Goal: Information Seeking & Learning: Check status

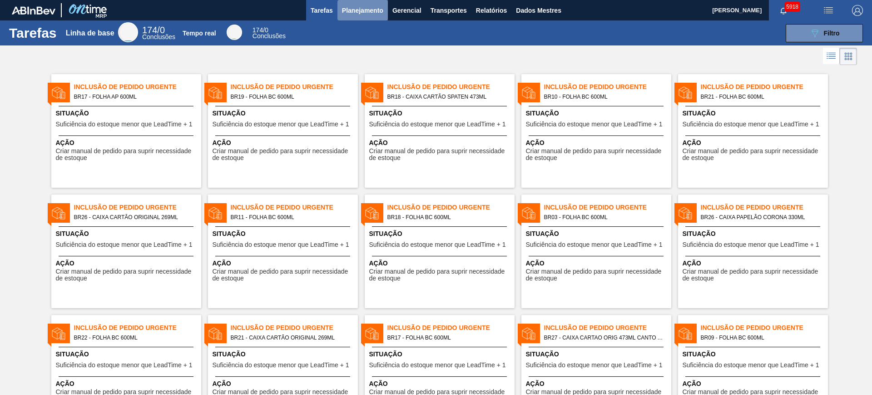
click at [365, 15] on font "Planejamento" at bounding box center [362, 10] width 41 height 11
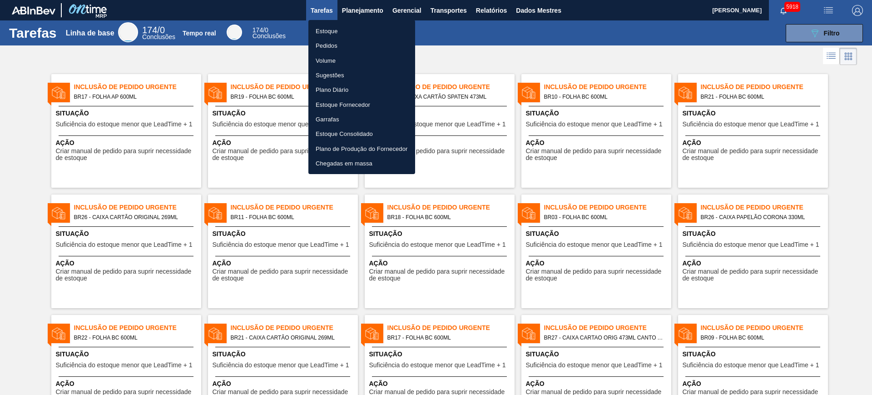
click at [350, 33] on li "Estoque" at bounding box center [361, 31] width 107 height 15
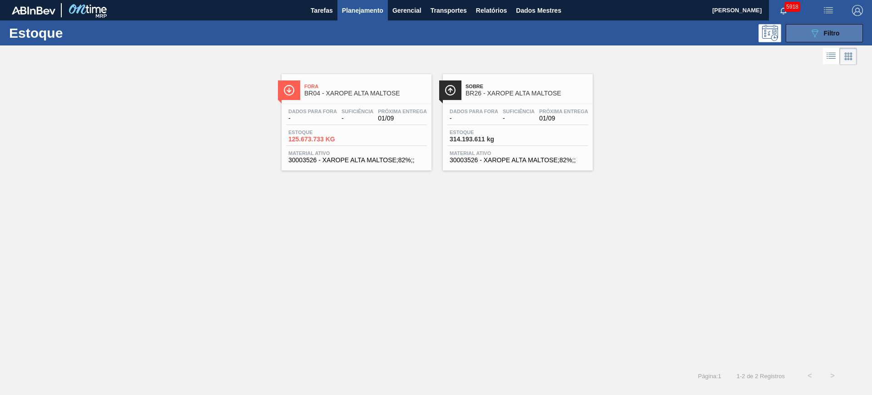
click at [830, 26] on button "089F7B8B-B2A5-4AFE-B5C0-19BA573D28AC Filtro" at bounding box center [824, 33] width 77 height 18
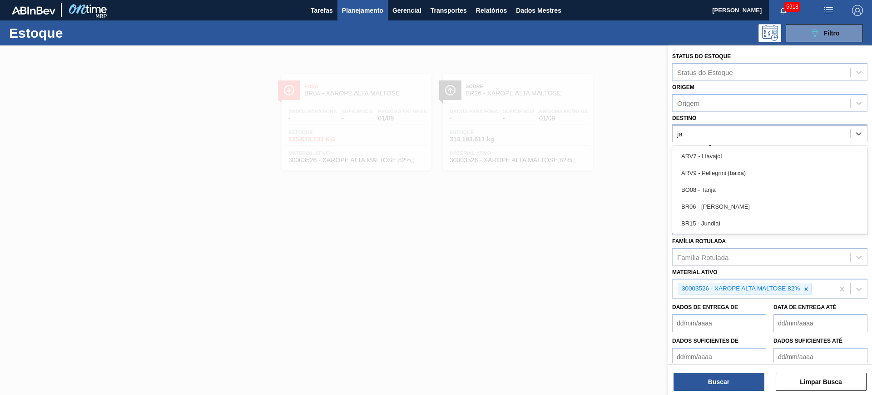
type input "jag"
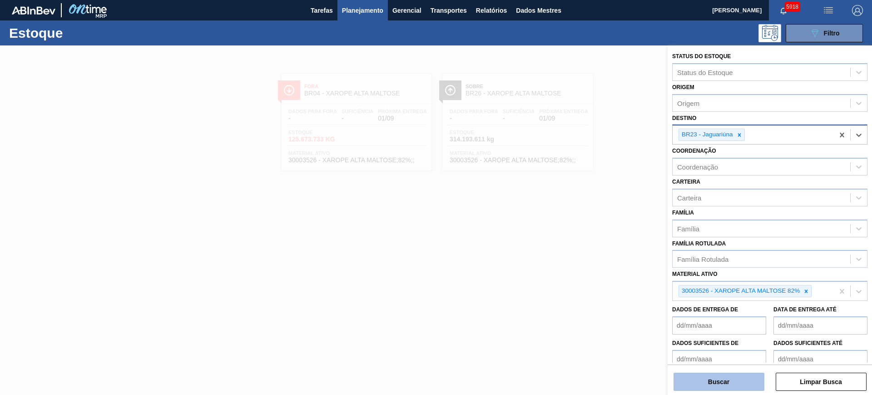
click at [718, 380] on font "Buscar" at bounding box center [718, 381] width 21 height 7
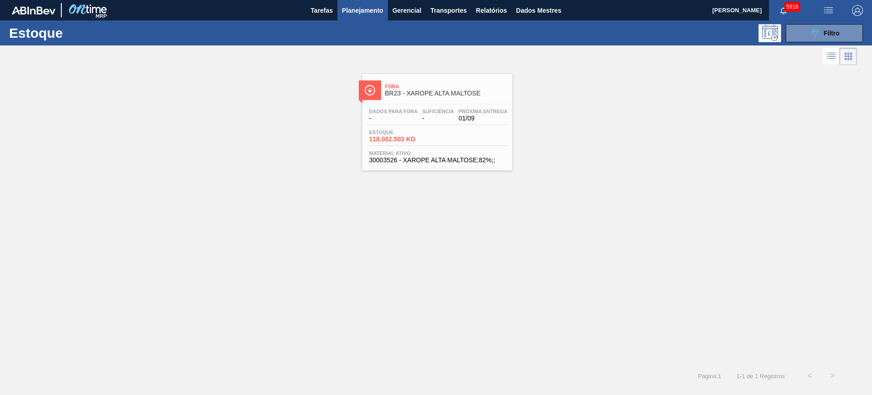
click at [369, 7] on font "Planejamento" at bounding box center [362, 10] width 41 height 7
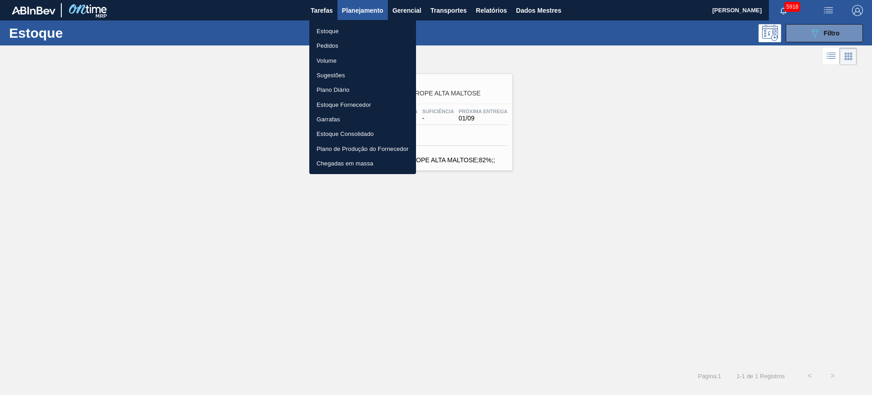
click at [340, 47] on li "Pedidos" at bounding box center [362, 45] width 107 height 15
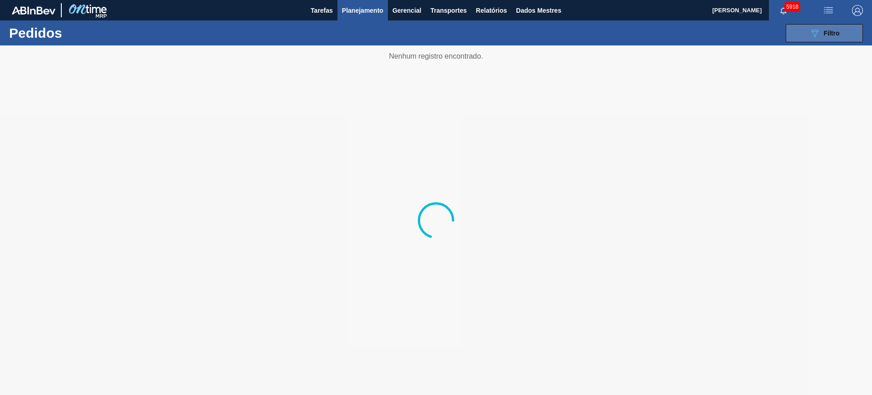
click at [824, 35] on font "Filtro" at bounding box center [832, 33] width 16 height 7
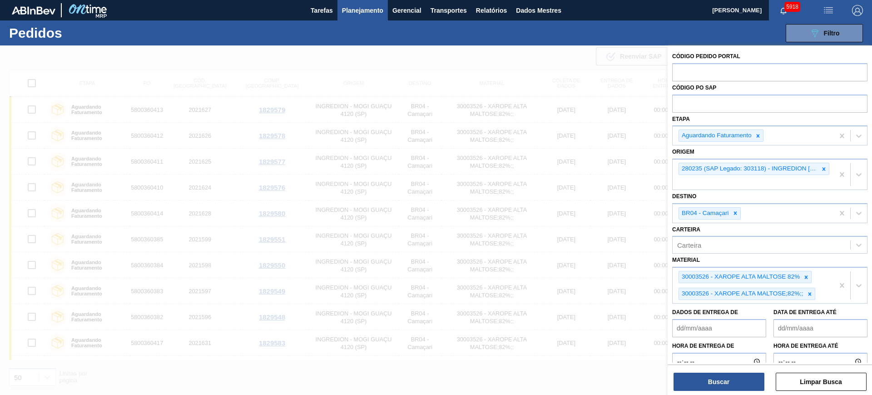
click at [733, 212] on icon at bounding box center [735, 213] width 6 height 6
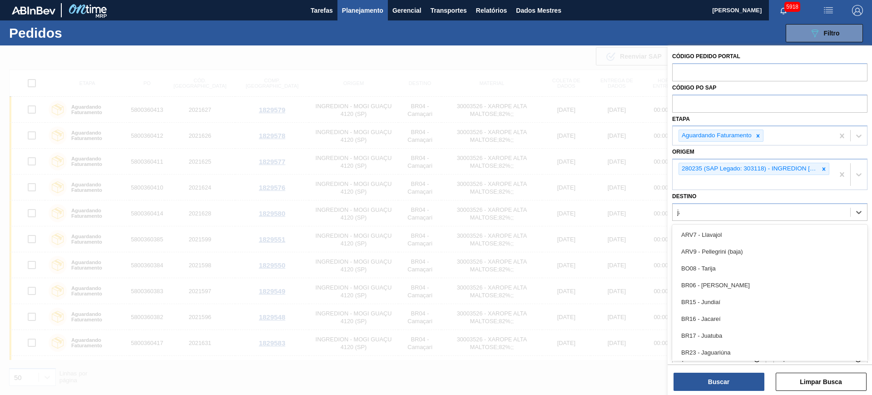
type input "jag"
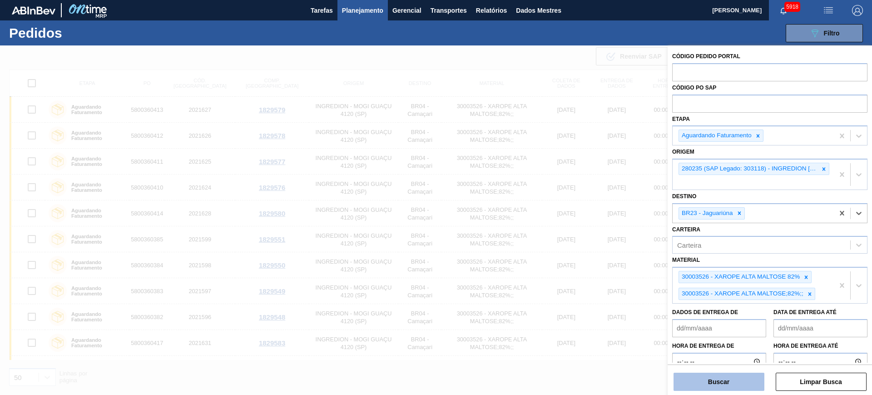
click at [702, 385] on button "Buscar" at bounding box center [719, 382] width 91 height 18
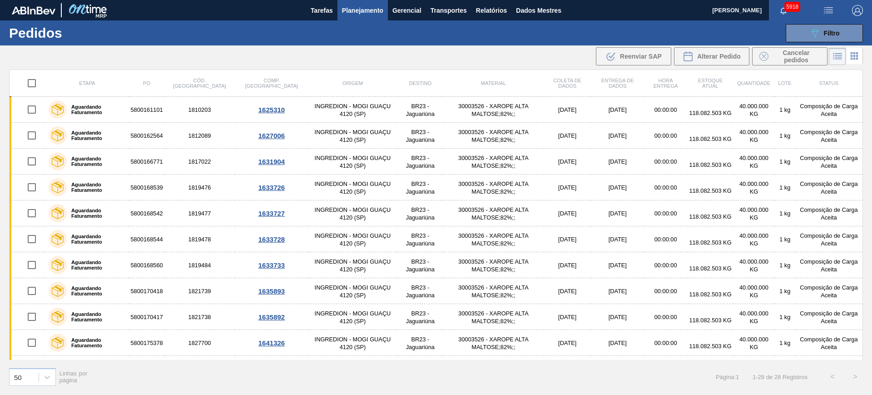
click at [810, 43] on div "089F7B8B-B2A5-4AFE-B5C0-19BA573D28AC Filtro Código Pedido Portal Código PO SAP …" at bounding box center [506, 33] width 723 height 27
click at [809, 34] on button "089F7B8B-B2A5-4AFE-B5C0-19BA573D28AC Filtro" at bounding box center [824, 33] width 77 height 18
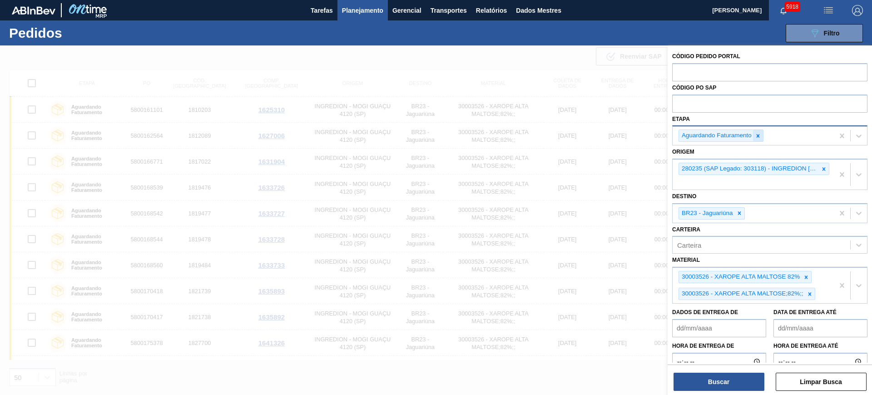
click at [762, 134] on div at bounding box center [758, 135] width 10 height 11
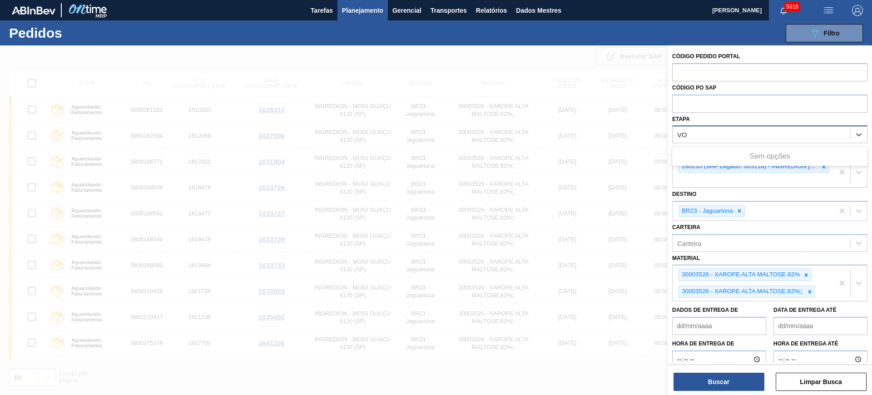
type input "V"
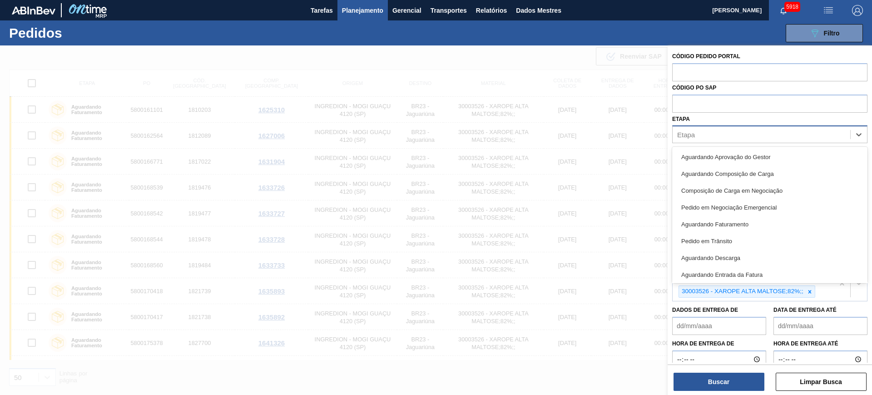
type input "V"
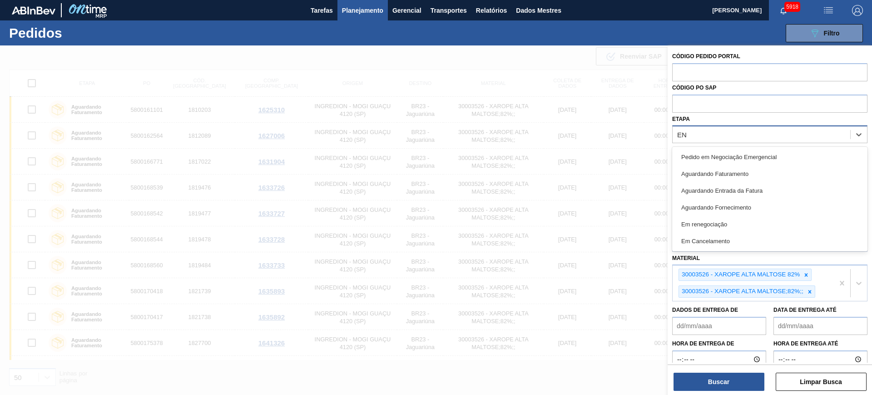
type input "E"
type input "TR"
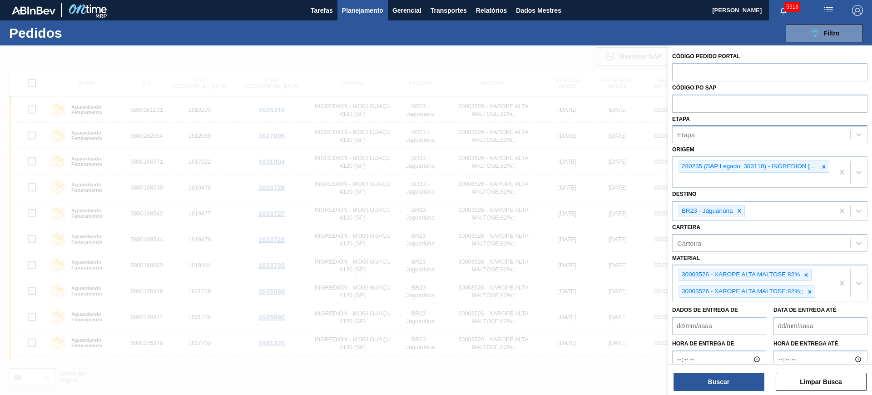
click at [734, 121] on div "Etapa Etapa" at bounding box center [769, 128] width 195 height 31
click at [347, 105] on div at bounding box center [436, 242] width 872 height 395
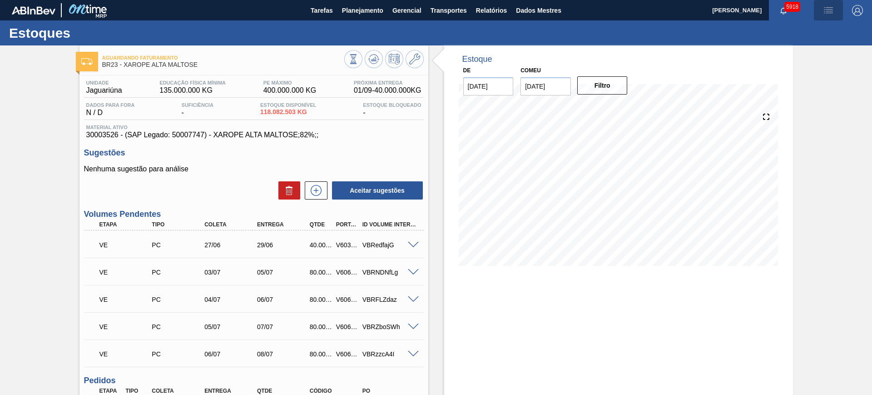
click at [821, 10] on span "button" at bounding box center [829, 10] width 22 height 11
click at [799, 34] on font "Carregar volumes" at bounding box center [827, 33] width 59 height 8
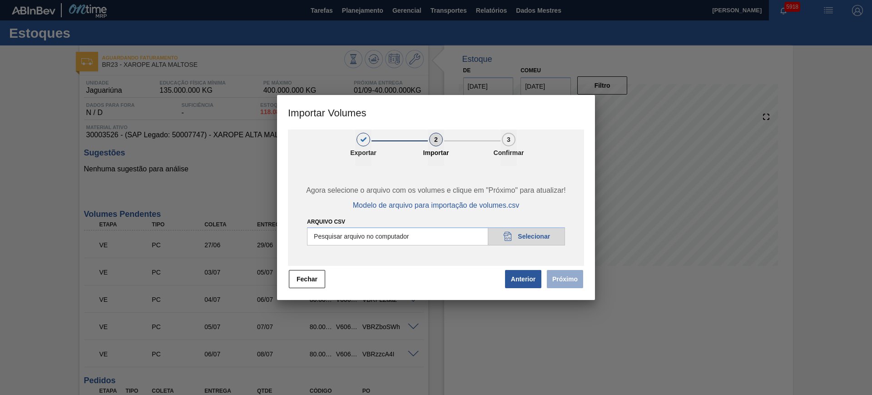
click at [438, 243] on input "Arquivo csv" at bounding box center [436, 236] width 258 height 18
type input "C:\fakepath\PedidoVolumeModeloImportacao (3).csv"
click at [564, 275] on font "Próximo" at bounding box center [564, 278] width 25 height 7
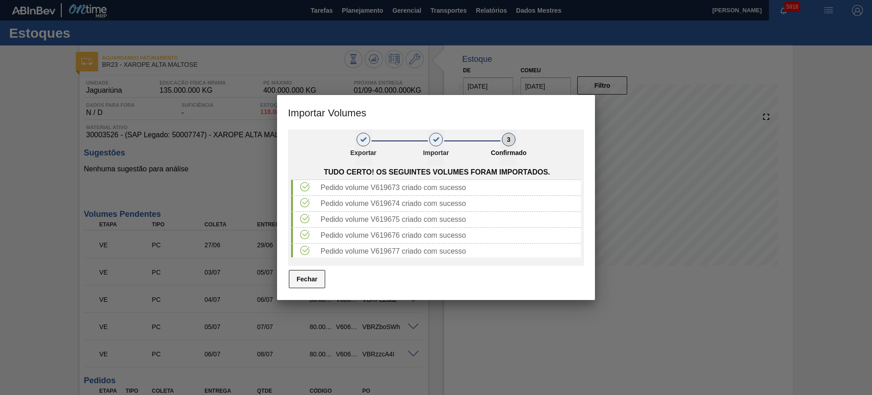
click at [297, 270] on button "Fechar" at bounding box center [307, 279] width 36 height 18
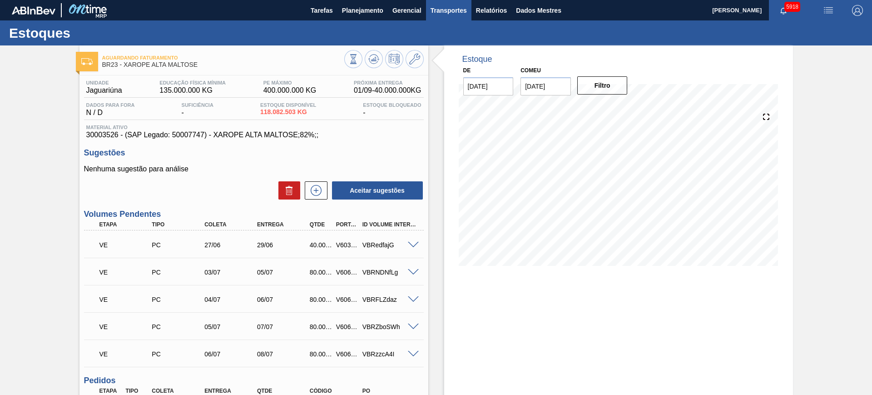
click at [452, 16] on button "Transportes" at bounding box center [448, 10] width 45 height 20
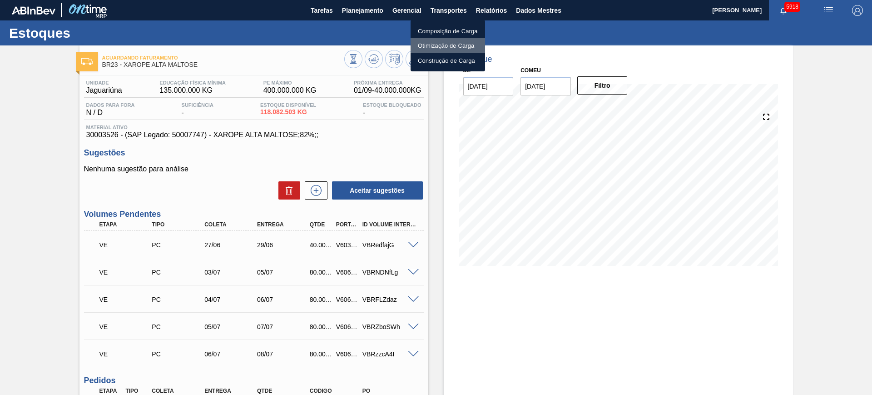
click at [456, 39] on li "Otimização de Carga" at bounding box center [448, 45] width 75 height 15
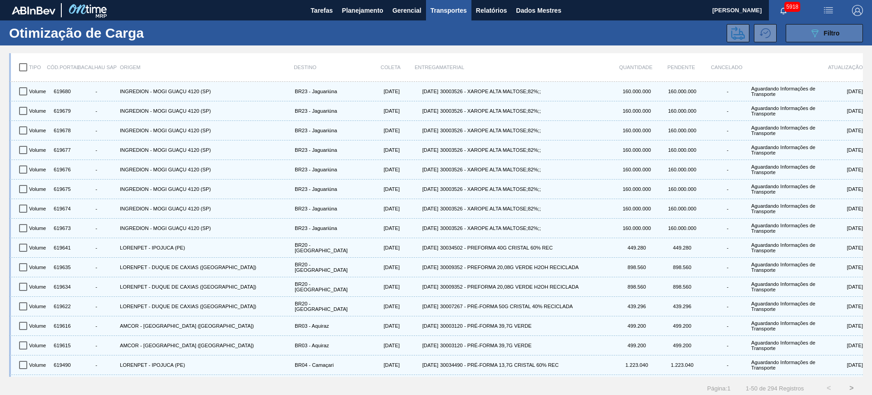
click at [824, 30] on font "Filtro" at bounding box center [832, 33] width 16 height 7
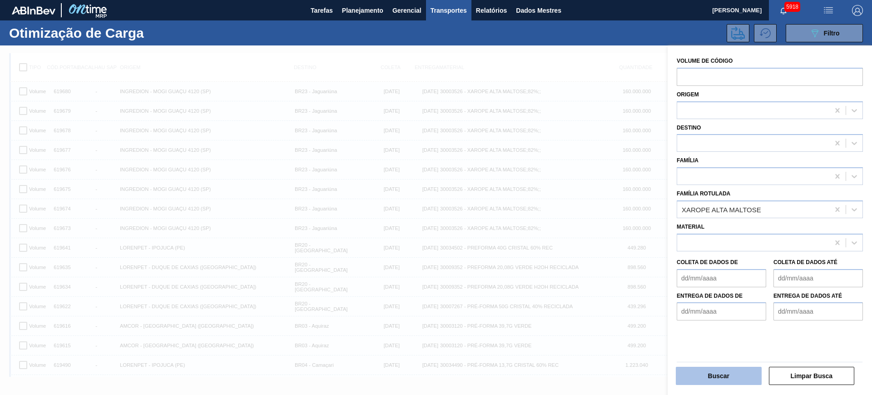
click at [727, 376] on font "Buscar" at bounding box center [718, 375] width 21 height 7
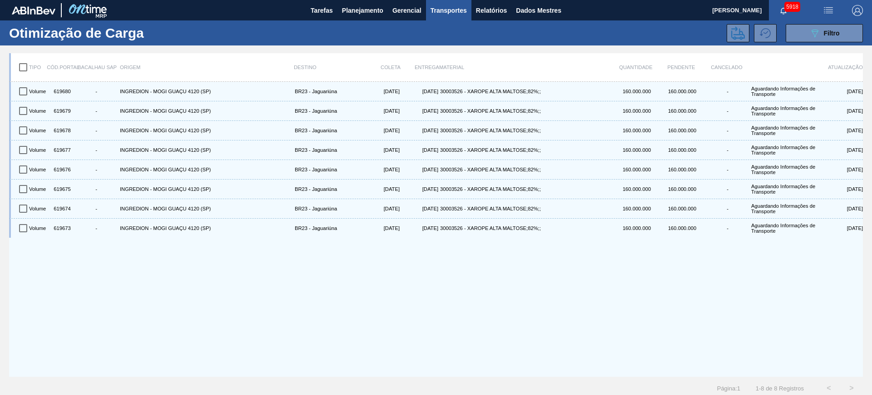
click at [25, 65] on input "checkbox" at bounding box center [23, 67] width 19 height 19
checkbox input "true"
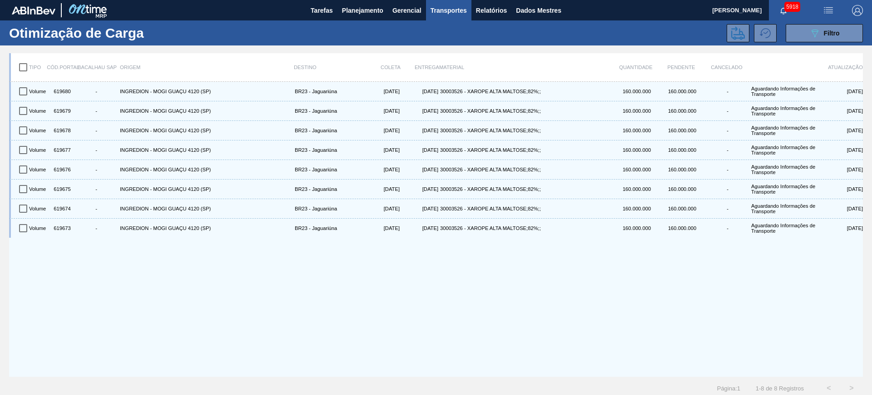
checkbox input "true"
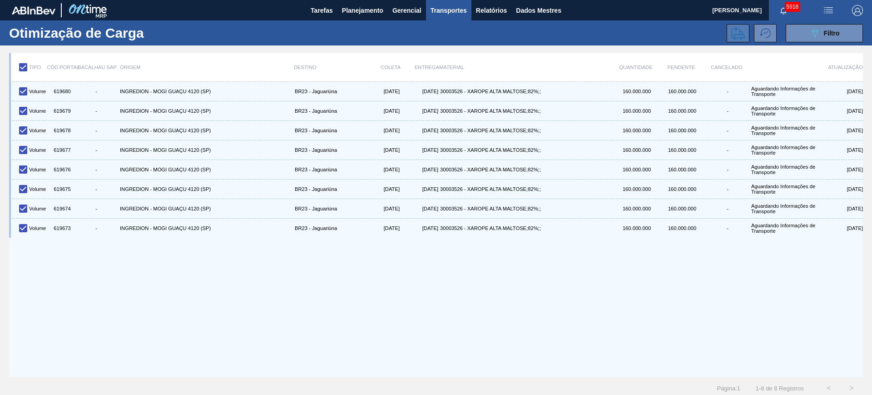
click at [730, 41] on button at bounding box center [738, 33] width 23 height 18
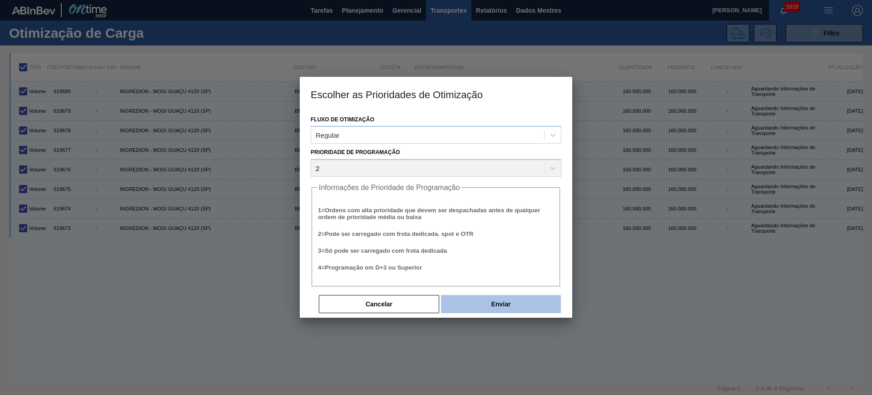
click at [477, 306] on button "Enviar" at bounding box center [501, 304] width 120 height 18
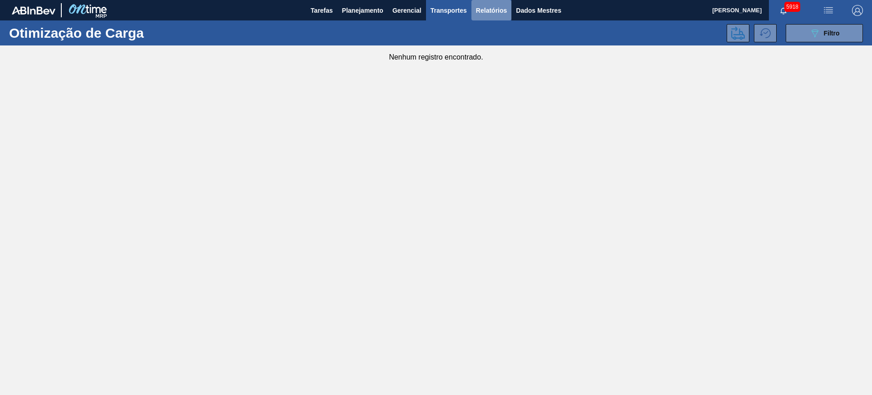
click at [493, 7] on font "Relatórios" at bounding box center [491, 10] width 31 height 7
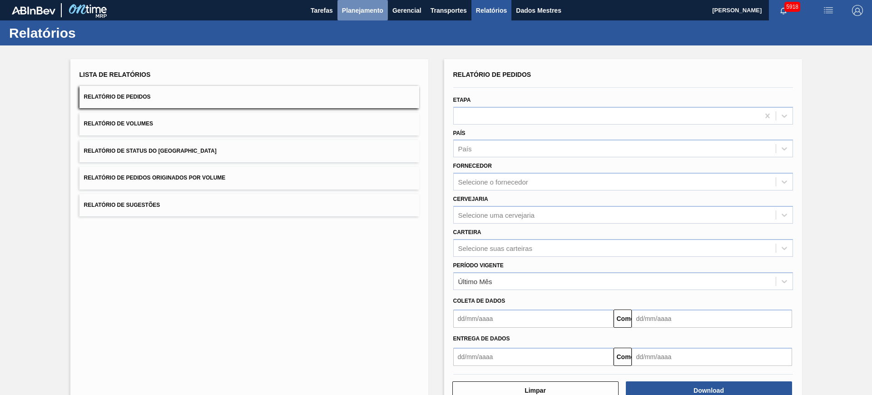
click at [358, 7] on font "Planejamento" at bounding box center [362, 10] width 41 height 7
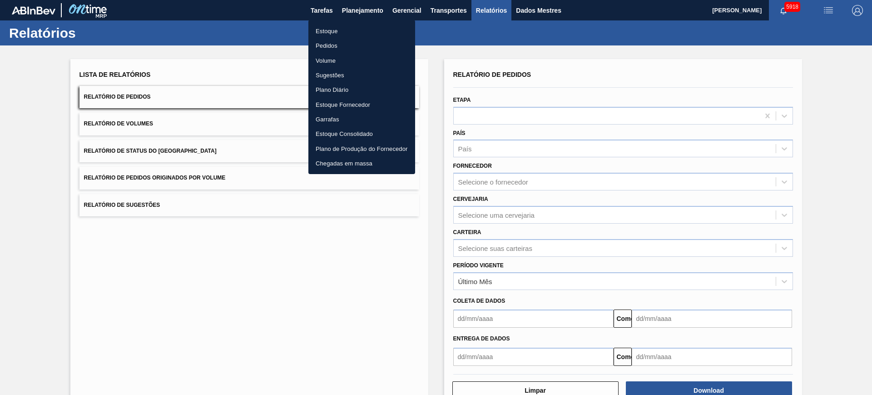
click at [336, 56] on li "Volume" at bounding box center [361, 60] width 107 height 15
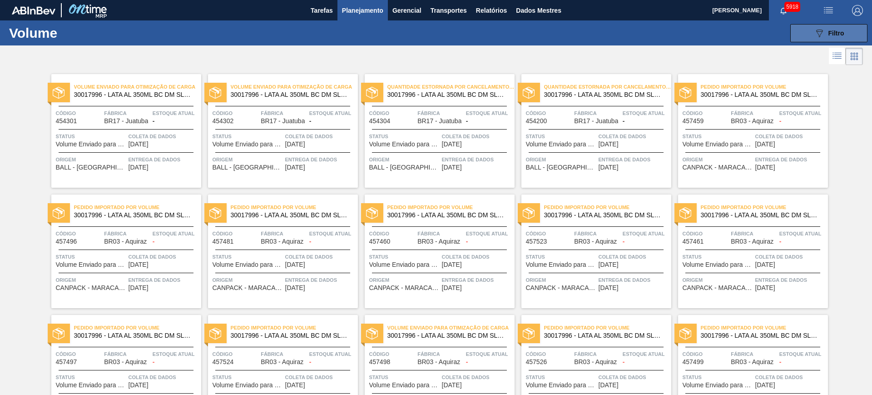
click at [829, 32] on font "Filtro" at bounding box center [837, 33] width 16 height 7
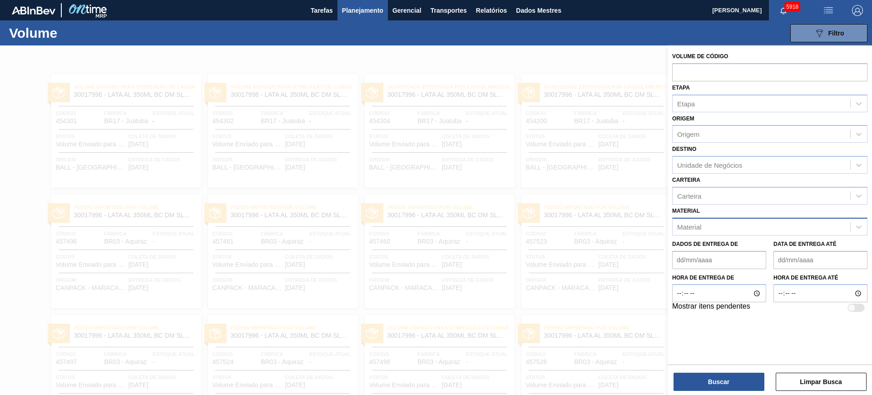
click at [733, 226] on div "Material" at bounding box center [762, 226] width 178 height 13
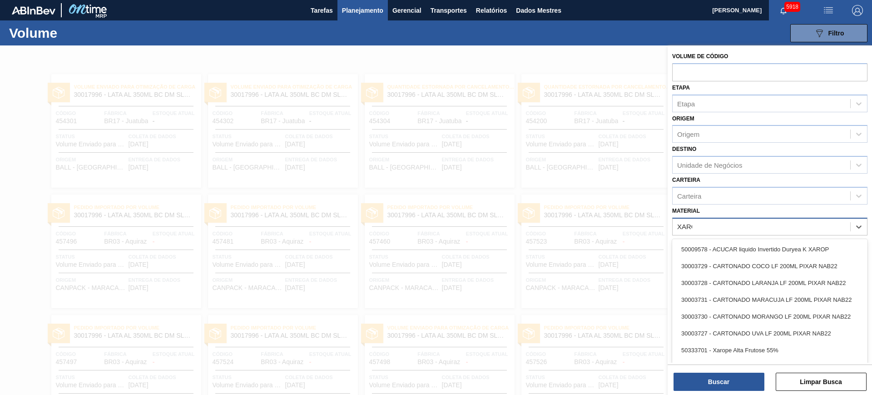
type input "XAROPE"
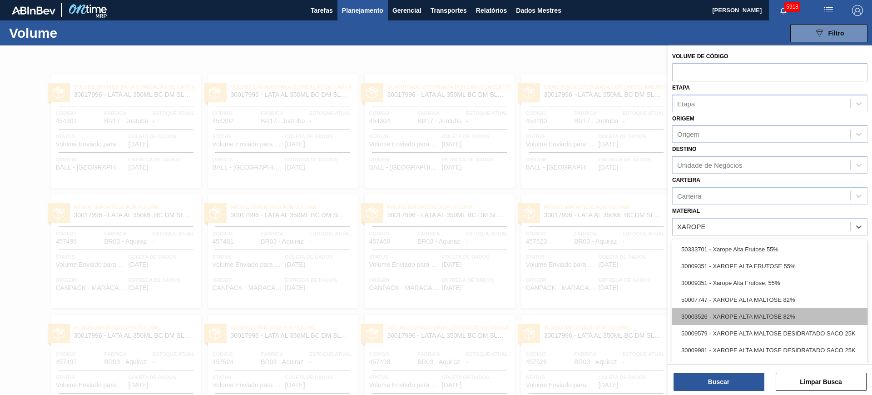
click at [809, 317] on div "30003526 - XAROPE ALTA MALTOSE 82%" at bounding box center [769, 316] width 195 height 17
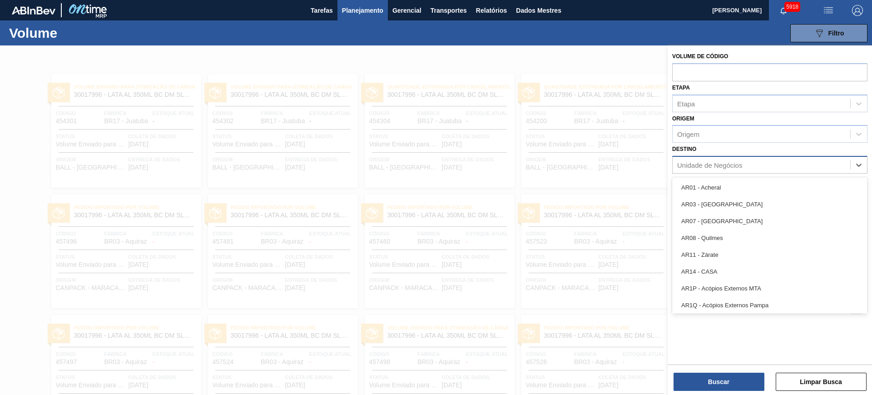
click at [729, 164] on font "Unidade de Negócios" at bounding box center [709, 165] width 65 height 8
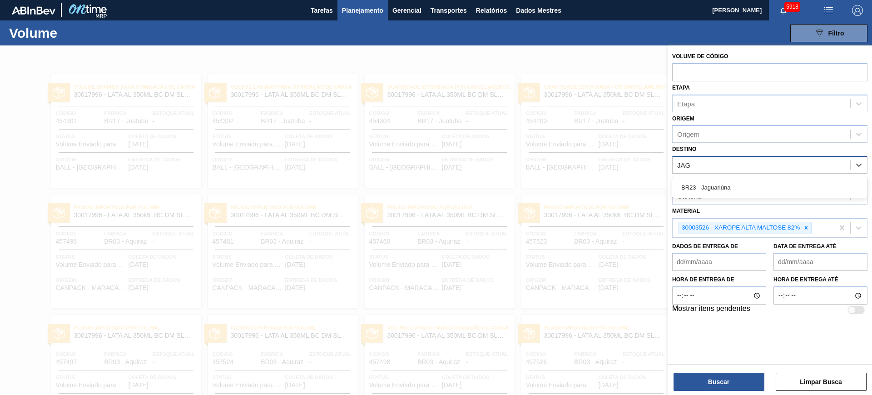
type input "JAGUA"
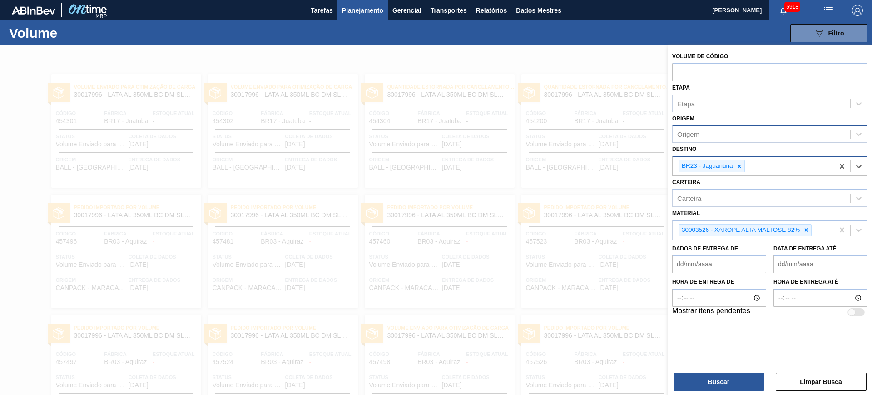
click at [734, 137] on div "Origem" at bounding box center [762, 134] width 178 height 13
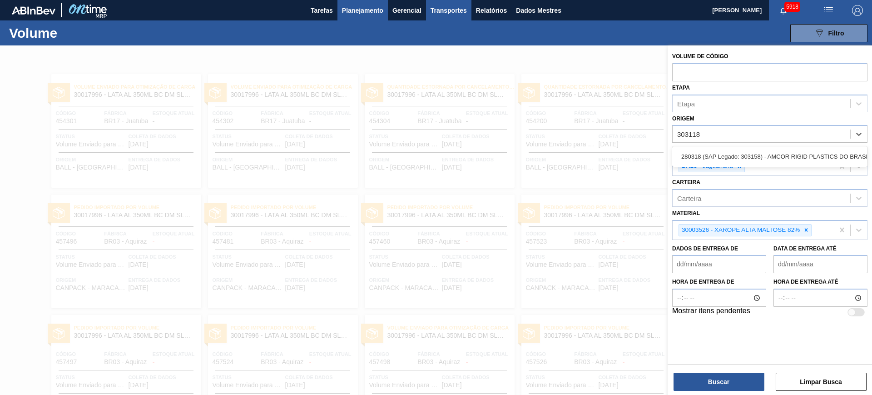
type input "303118"
type input "280235"
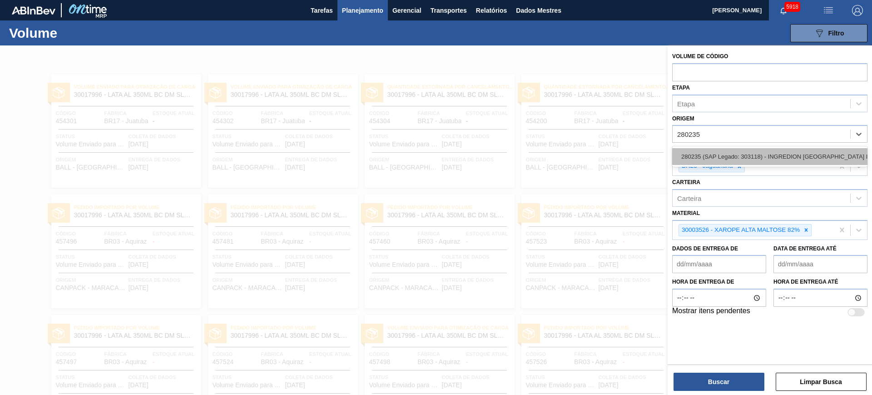
click at [780, 154] on font "280235 (SAP Legado: 303118) - INGREDION [GEOGRAPHIC_DATA] INGREDIENTES" at bounding box center [795, 156] width 229 height 7
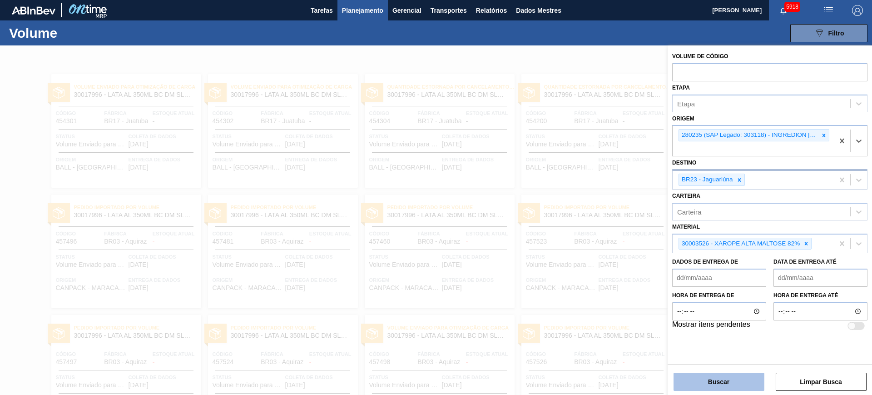
click at [736, 374] on button "Buscar" at bounding box center [719, 382] width 91 height 18
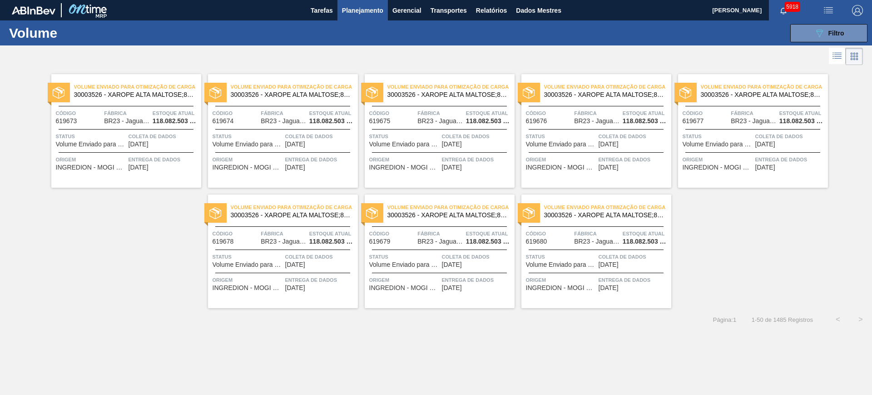
click at [845, 58] on li at bounding box center [837, 56] width 17 height 16
